Goal: Book appointment/travel/reservation

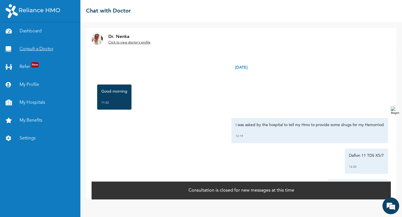
click at [47, 49] on link "Consult a Doctor" at bounding box center [40, 49] width 80 height 18
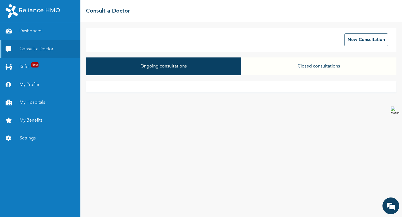
click at [306, 64] on button "Closed consultations" at bounding box center [318, 67] width 155 height 18
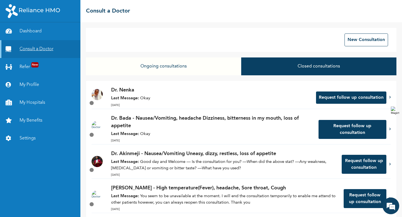
click at [51, 52] on link "Consult a Doctor" at bounding box center [40, 49] width 80 height 18
click at [373, 42] on button "New Consultation" at bounding box center [367, 40] width 44 height 13
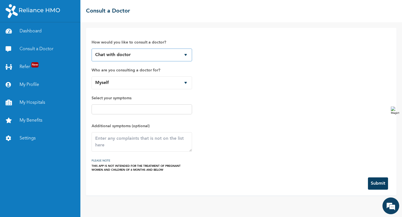
click at [167, 55] on select "Chat with doctor Phone Call" at bounding box center [142, 55] width 101 height 13
click at [146, 85] on select "Myself" at bounding box center [142, 83] width 101 height 13
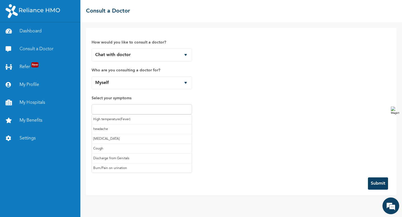
click at [160, 108] on input "text" at bounding box center [141, 109] width 97 height 7
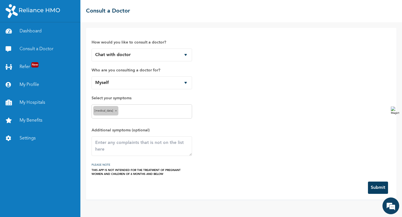
click at [129, 116] on div "[MEDICAL_DATA] ×" at bounding box center [142, 111] width 101 height 14
click at [137, 144] on textarea at bounding box center [142, 147] width 101 height 20
